Goal: Contribute content

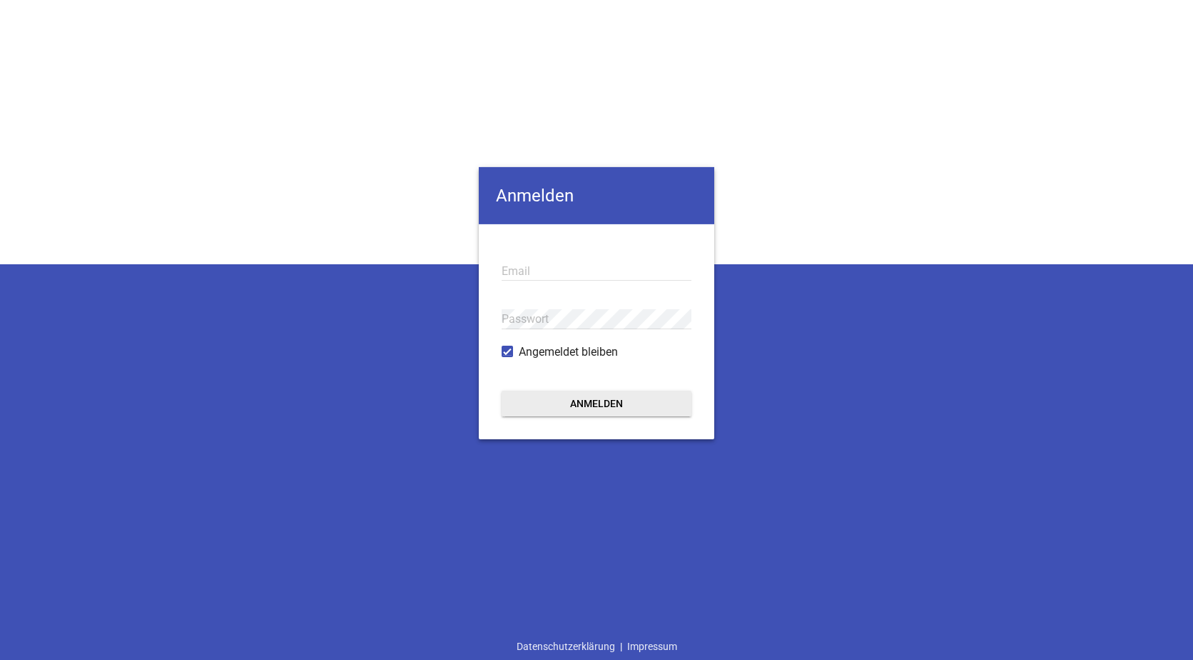
type input "[EMAIL_ADDRESS][DOMAIN_NAME]"
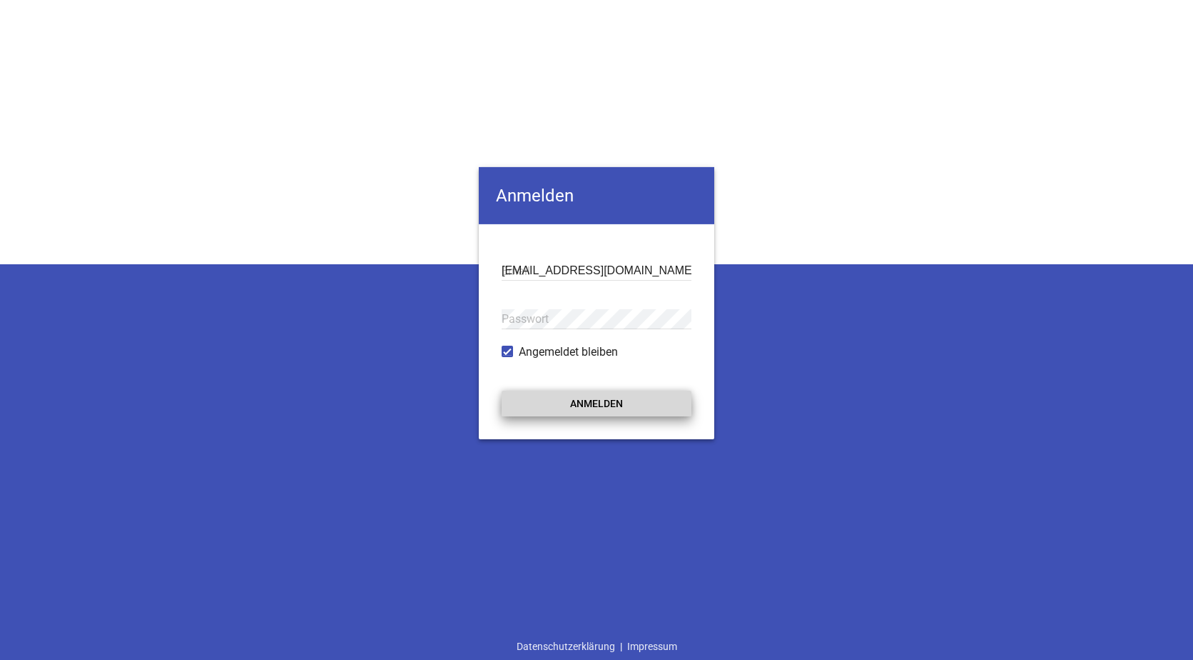
click at [578, 407] on button "Anmelden" at bounding box center [597, 403] width 190 height 26
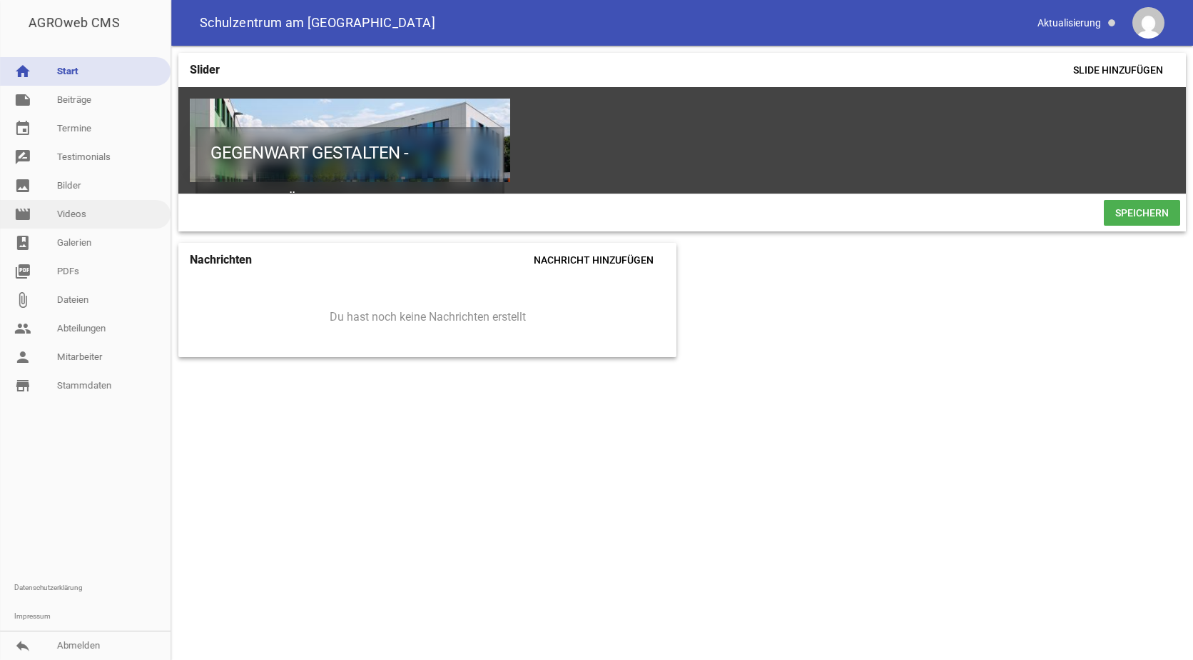
click at [63, 210] on link "movie Videos" at bounding box center [85, 214] width 171 height 29
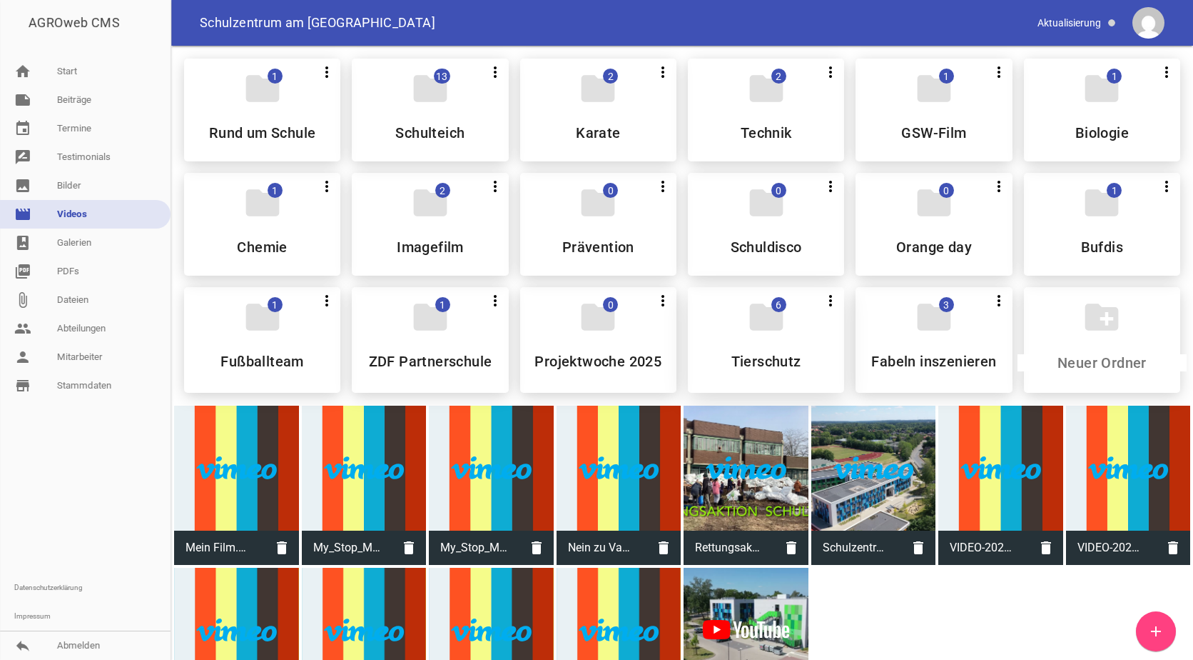
click at [723, 336] on div "folder 6 more_vert Teilen Bearbeiten Löschen Tierschutz" at bounding box center [766, 340] width 156 height 106
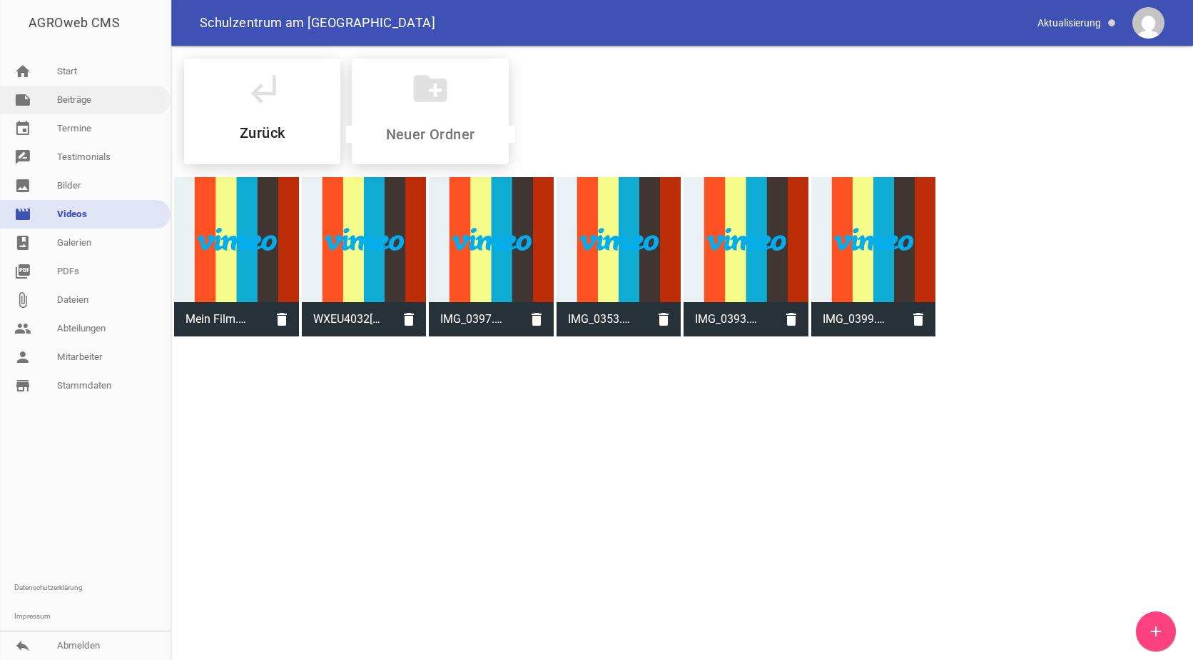
click at [100, 94] on link "note Beiträge" at bounding box center [85, 100] width 171 height 29
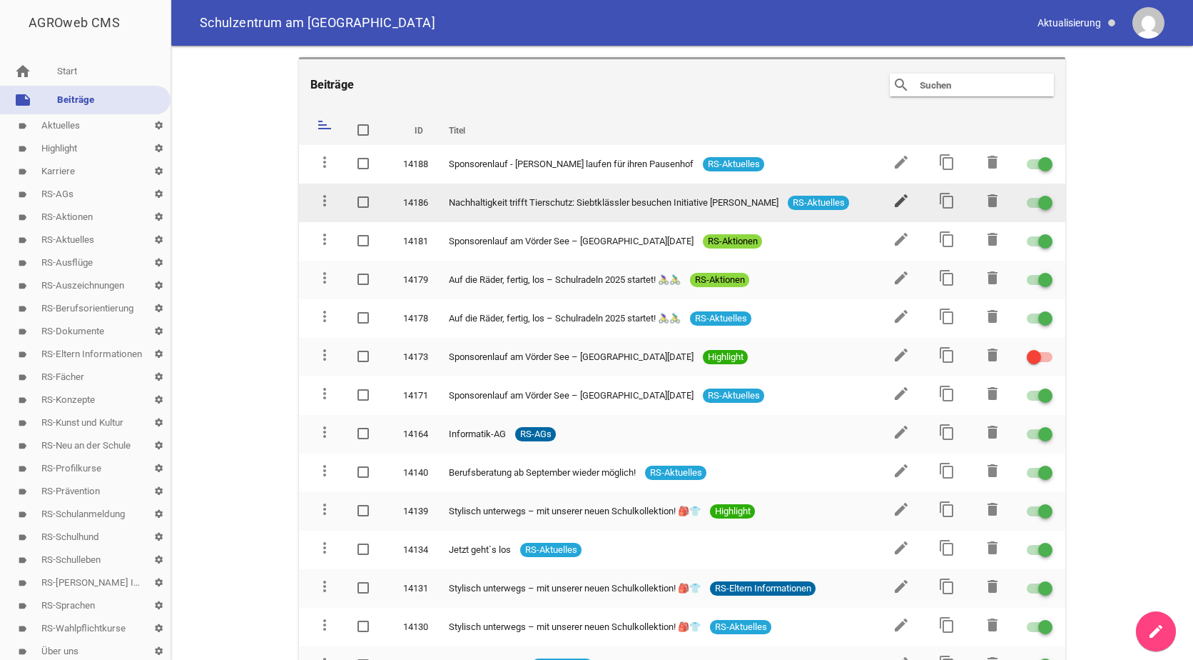
click at [894, 197] on icon "edit" at bounding box center [901, 200] width 17 height 17
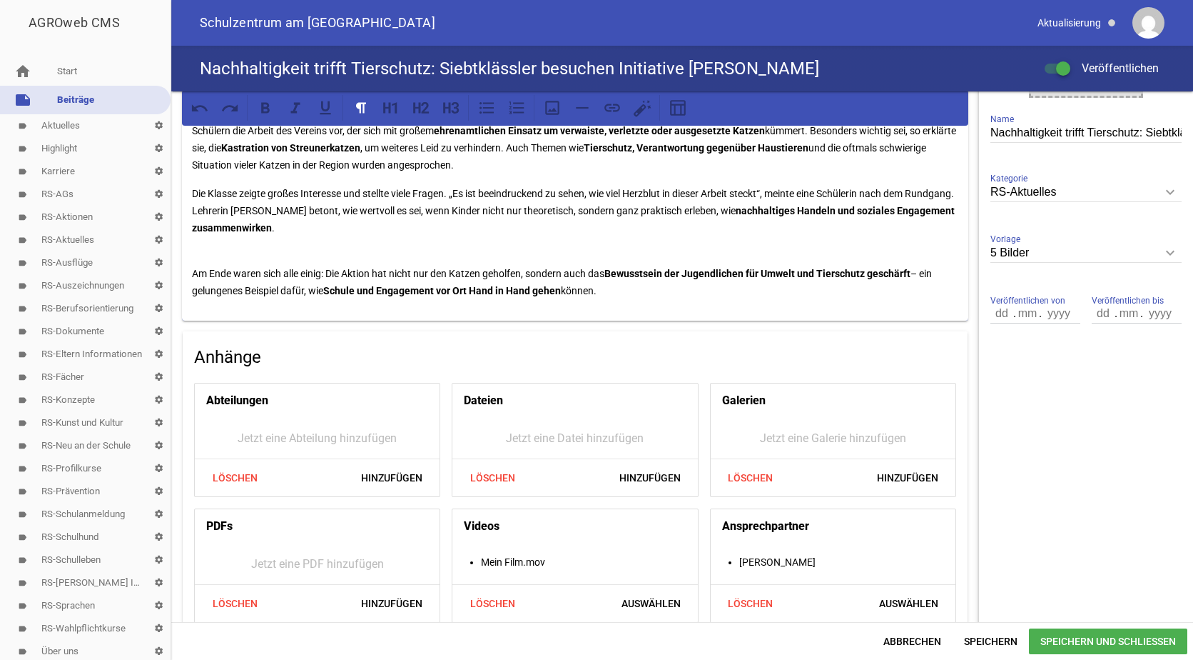
scroll to position [338, 0]
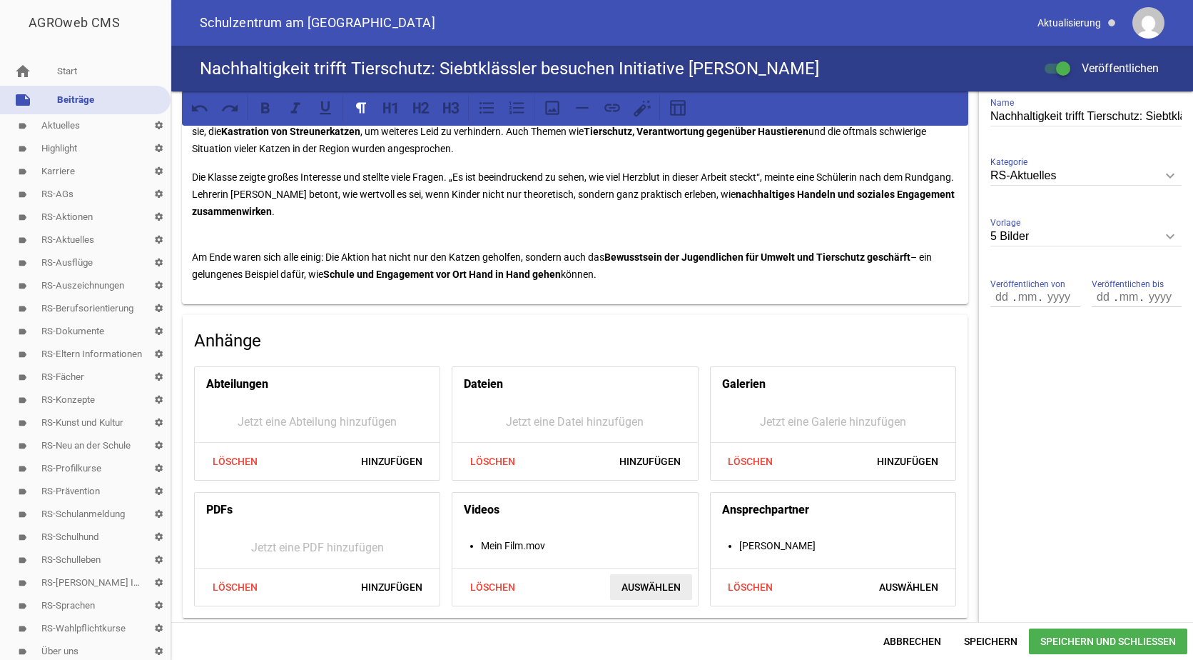
click at [629, 586] on span "Auswählen" at bounding box center [651, 587] width 82 height 26
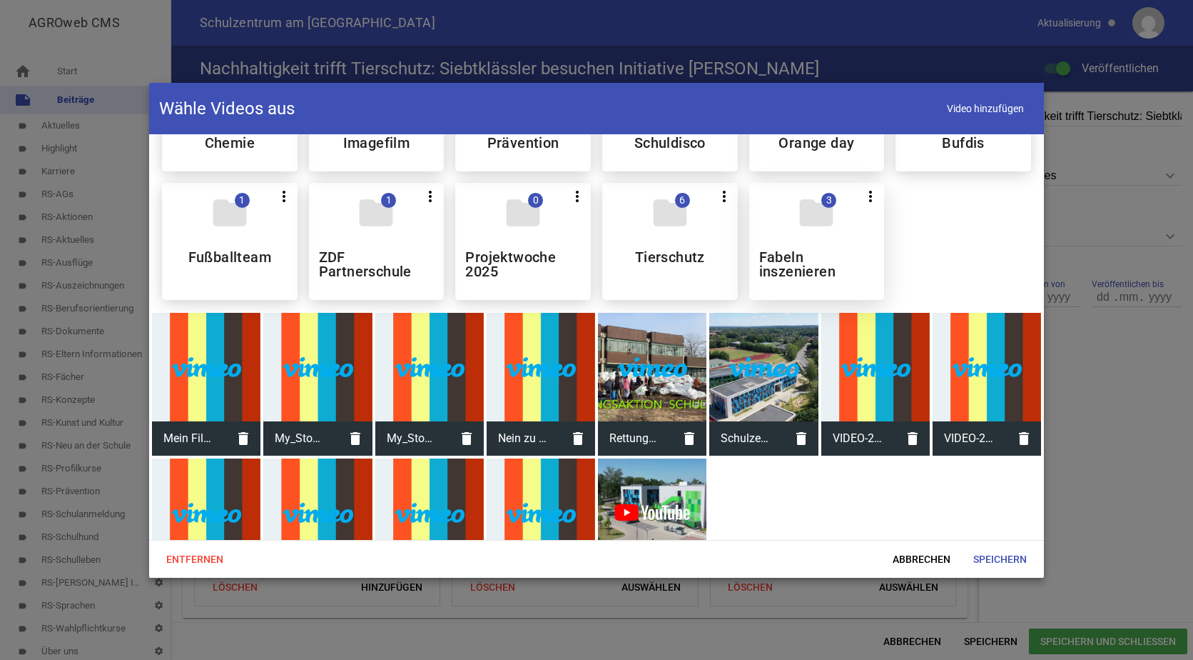
scroll to position [214, 0]
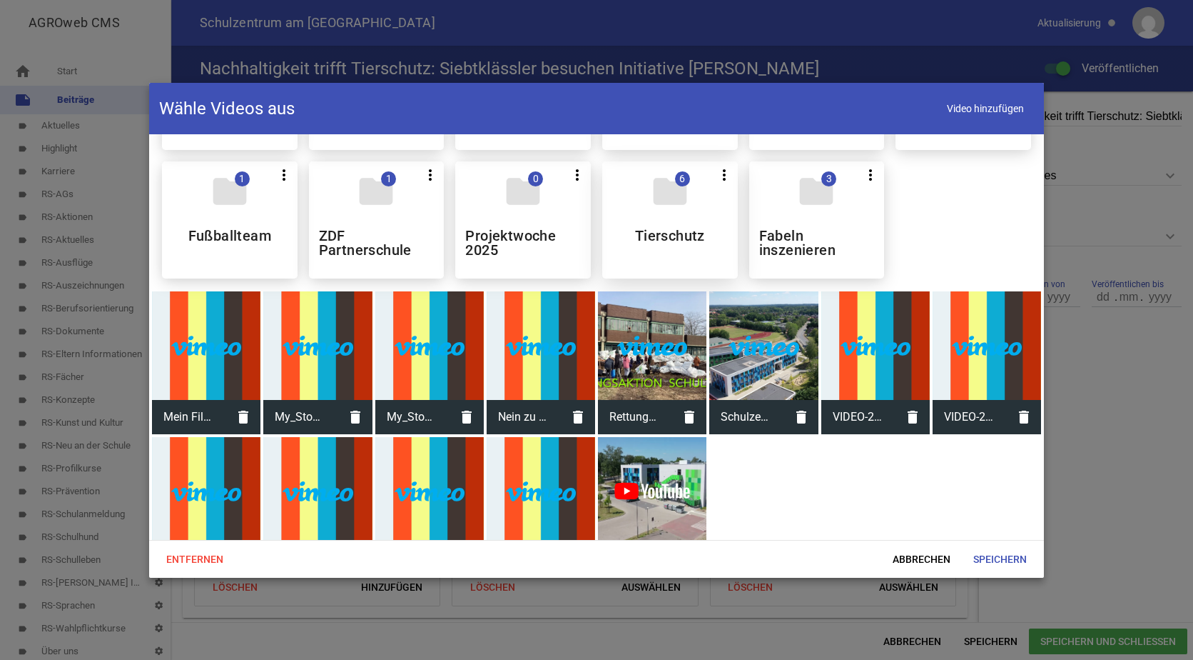
click at [675, 230] on h5 "Tierschutz" at bounding box center [670, 235] width 70 height 14
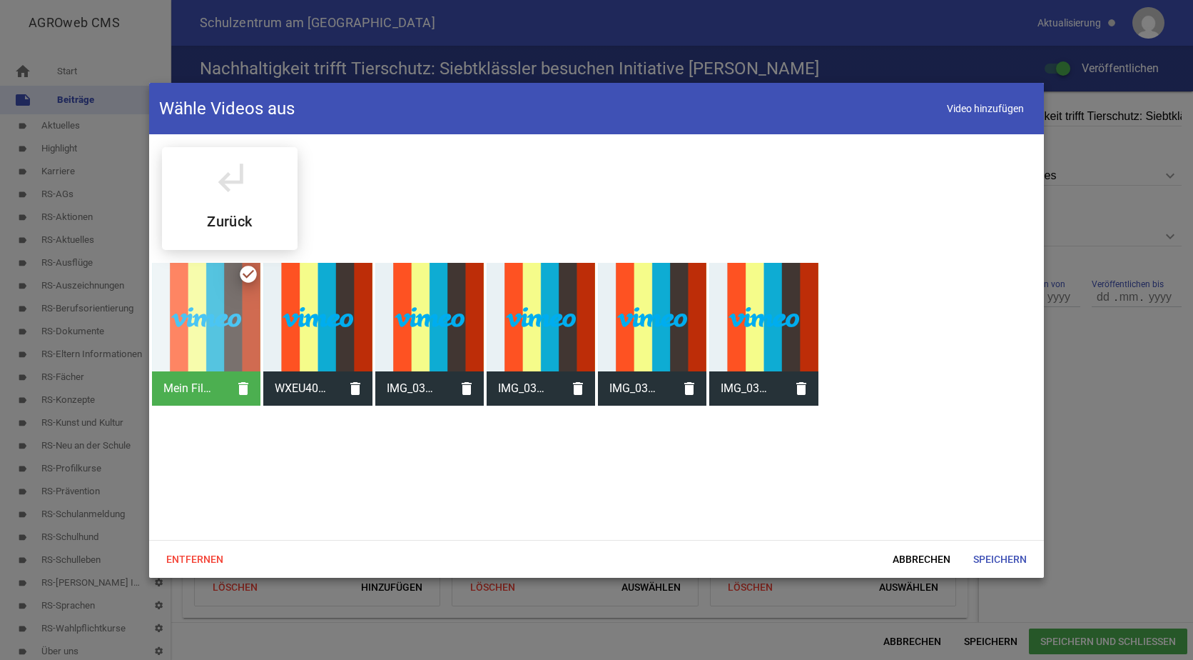
click at [249, 268] on div "Mein Film.mov delete" at bounding box center [206, 334] width 108 height 143
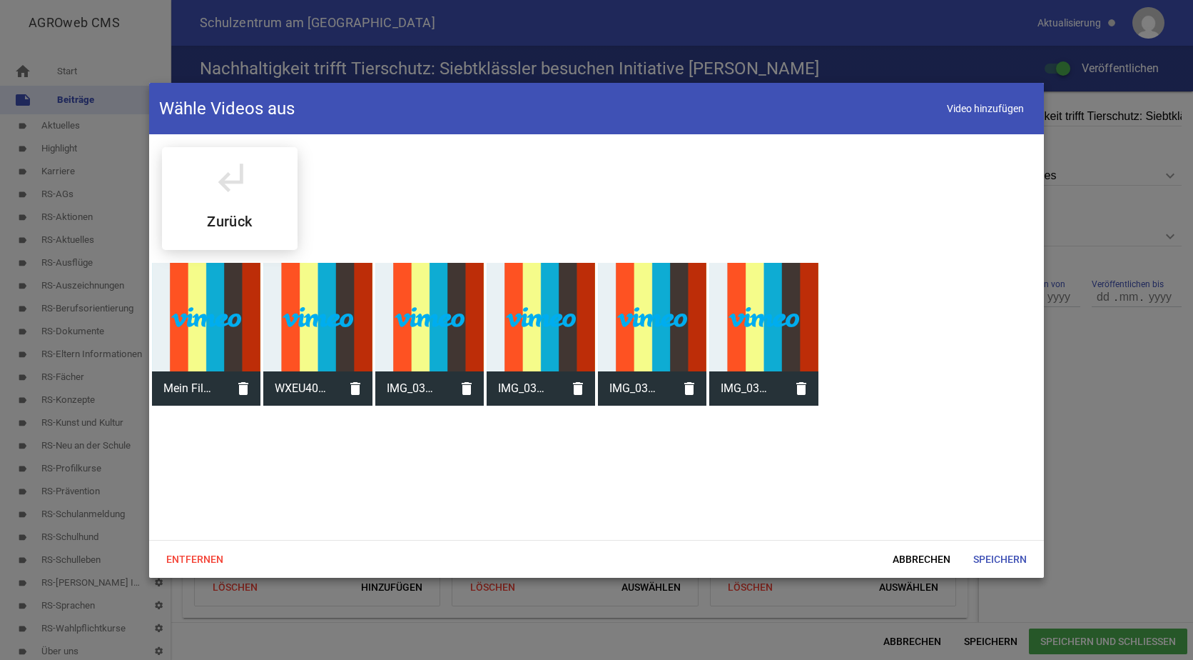
click at [199, 308] on div at bounding box center [206, 317] width 108 height 108
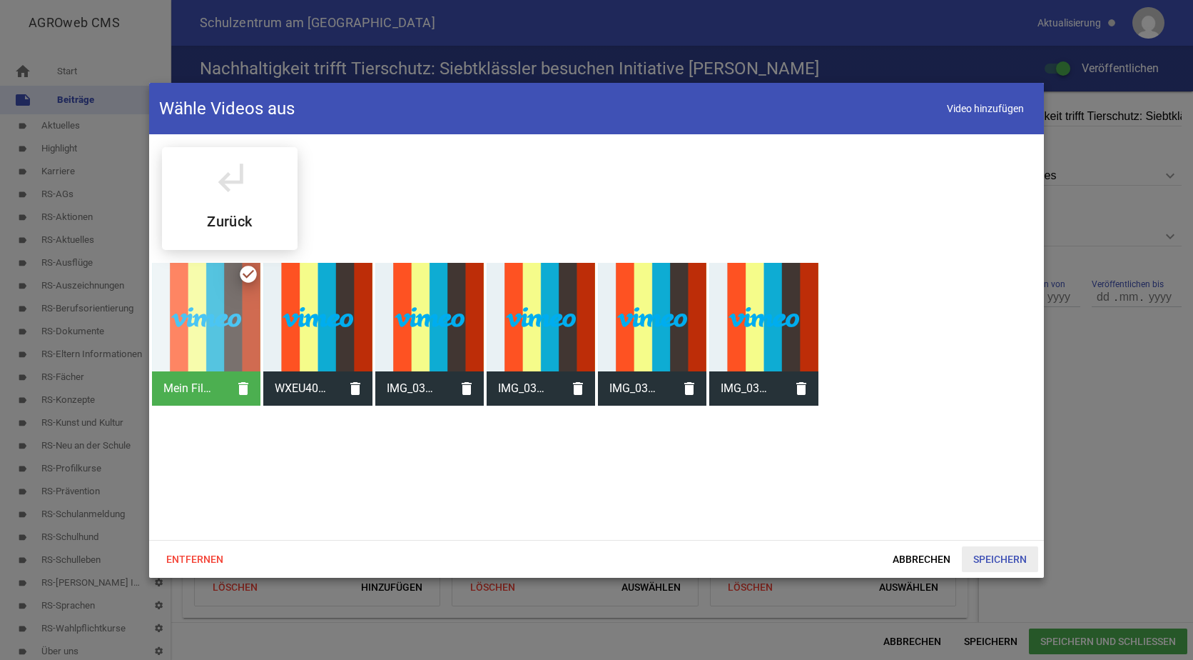
click at [1010, 554] on span "Speichern" at bounding box center [1000, 559] width 76 height 26
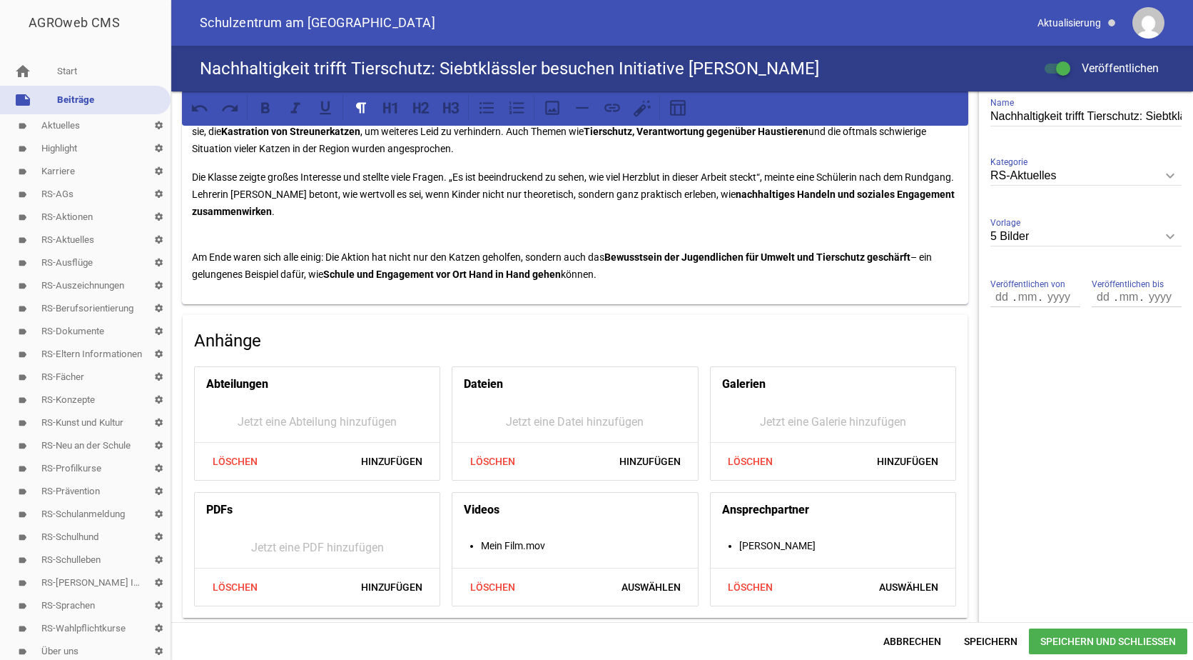
click at [1059, 639] on span "Speichern und Schließen" at bounding box center [1108, 641] width 158 height 26
